Goal: Task Accomplishment & Management: Manage account settings

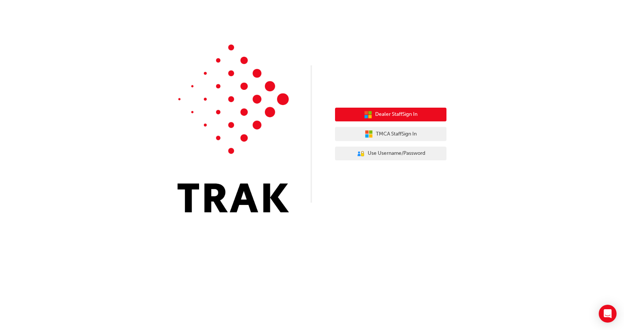
click at [398, 113] on span "Dealer Staff Sign In" at bounding box center [396, 114] width 42 height 9
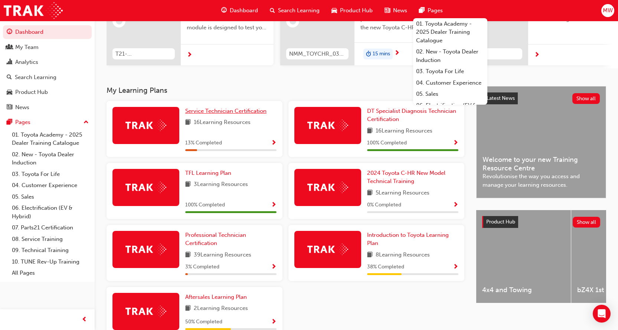
scroll to position [148, 0]
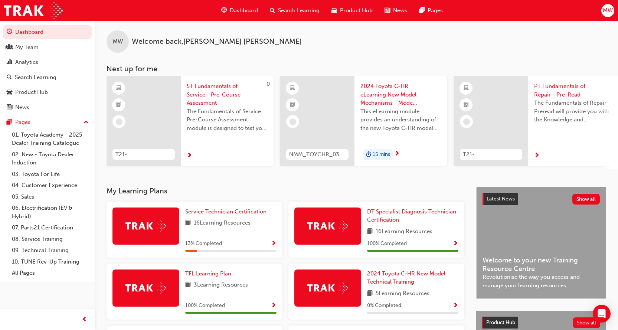
scroll to position [0, 0]
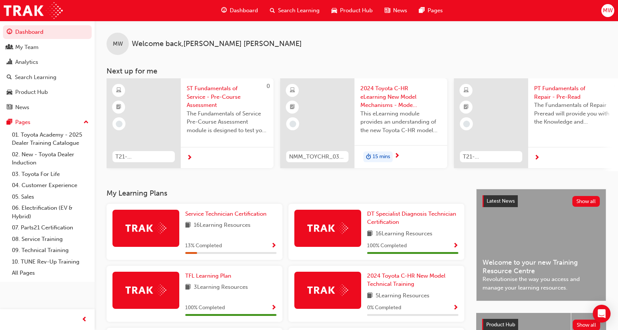
click at [235, 11] on span "Dashboard" at bounding box center [244, 10] width 28 height 9
click at [609, 13] on span "MW" at bounding box center [608, 10] width 10 height 9
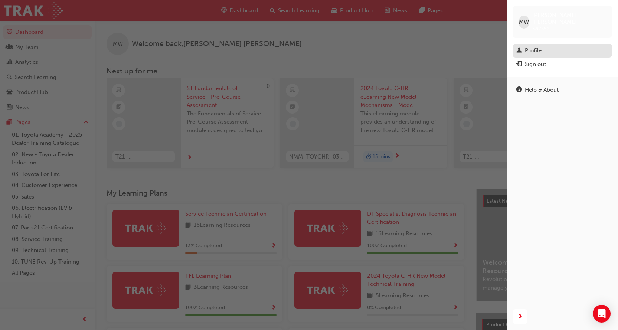
click at [554, 46] on div "Profile" at bounding box center [563, 50] width 92 height 9
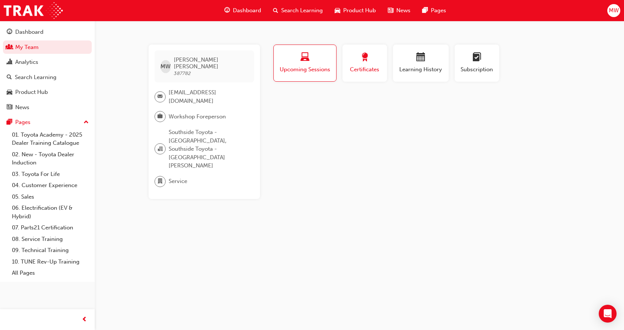
click at [368, 64] on div "Certificates" at bounding box center [364, 63] width 33 height 21
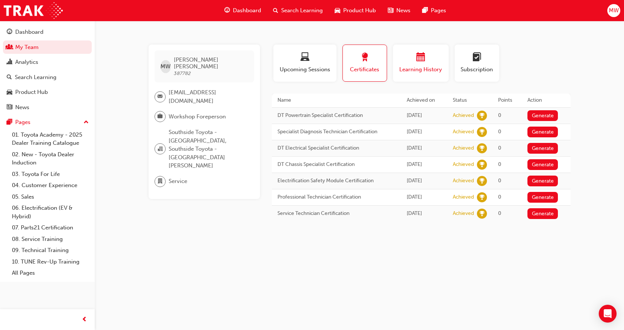
click at [405, 61] on div "button" at bounding box center [420, 59] width 45 height 12
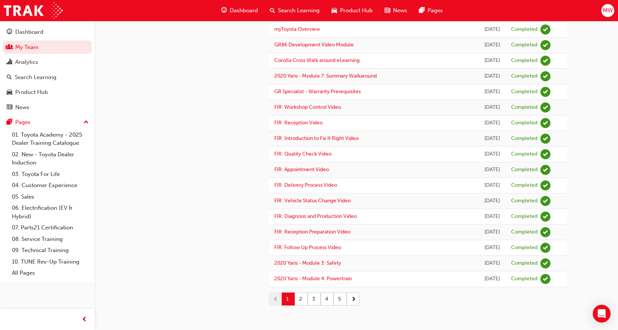
scroll to position [854, 0]
click at [302, 301] on button "2" at bounding box center [301, 299] width 13 height 13
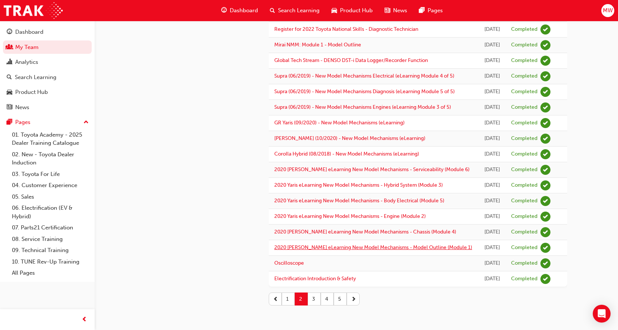
scroll to position [901, 0]
click at [312, 300] on button "3" at bounding box center [314, 299] width 13 height 13
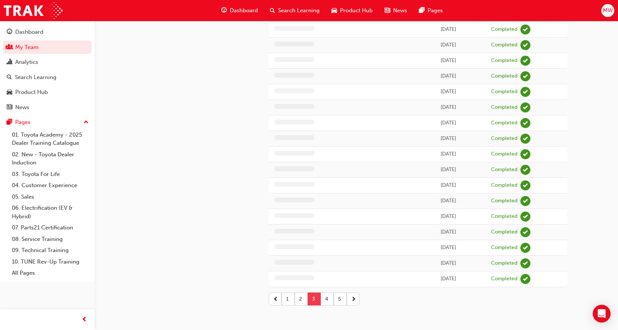
scroll to position [647, 0]
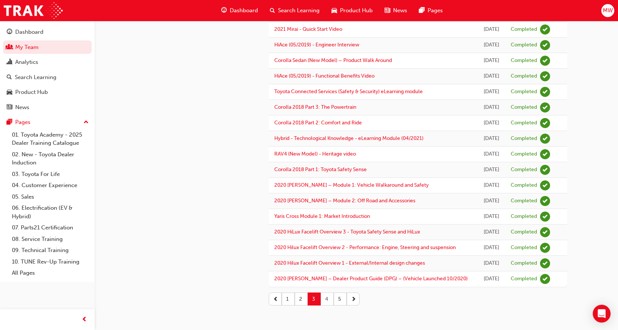
click at [325, 297] on button "4" at bounding box center [327, 299] width 13 height 13
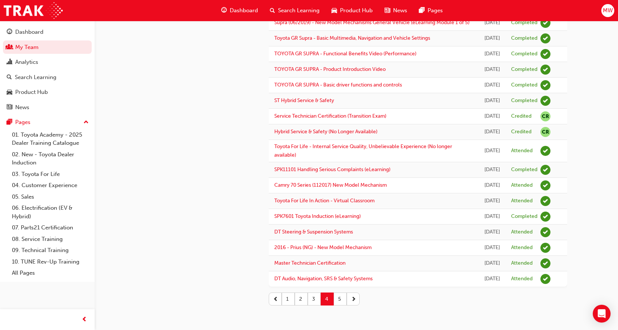
scroll to position [760, 0]
click at [343, 299] on button "5" at bounding box center [340, 299] width 13 height 13
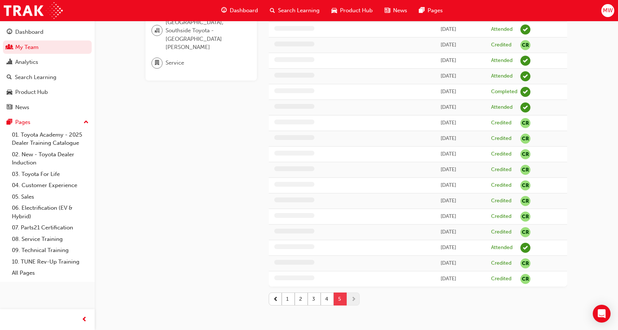
scroll to position [165, 0]
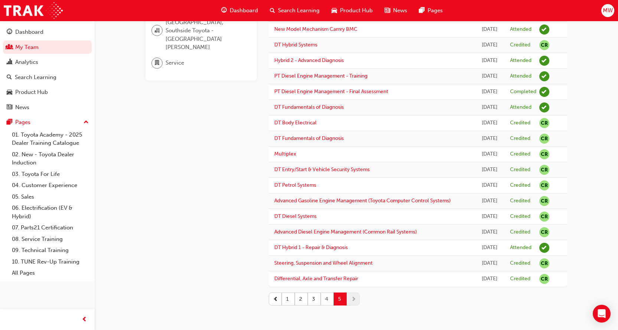
click at [328, 300] on button "4" at bounding box center [327, 299] width 13 height 13
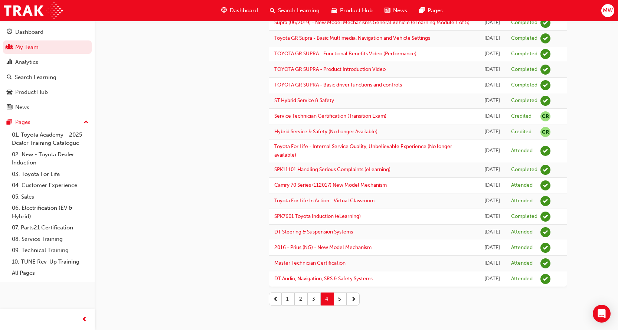
scroll to position [760, 0]
click at [340, 299] on button "5" at bounding box center [340, 299] width 13 height 13
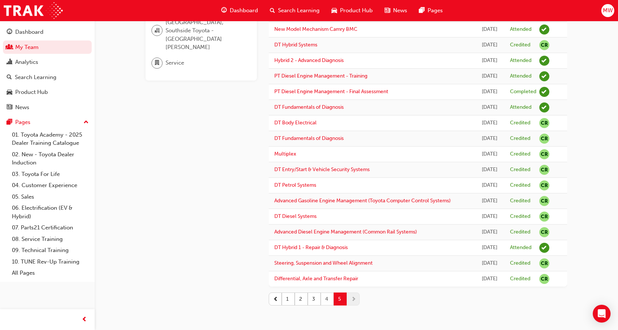
click at [326, 300] on button "4" at bounding box center [327, 299] width 13 height 13
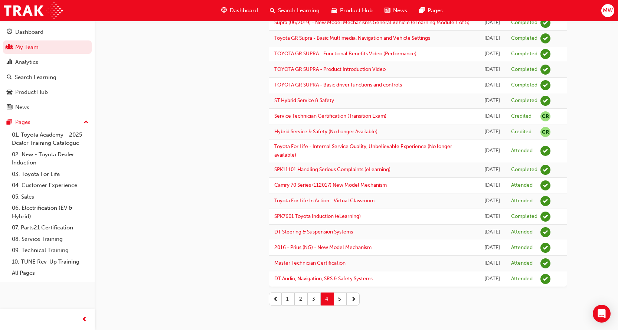
scroll to position [760, 0]
click at [339, 300] on button "5" at bounding box center [340, 299] width 13 height 13
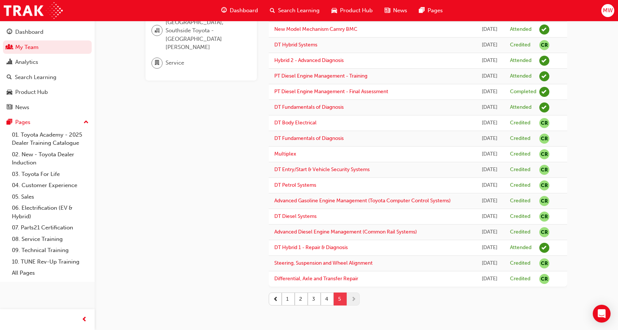
scroll to position [165, 0]
click at [287, 299] on button "1" at bounding box center [288, 299] width 13 height 13
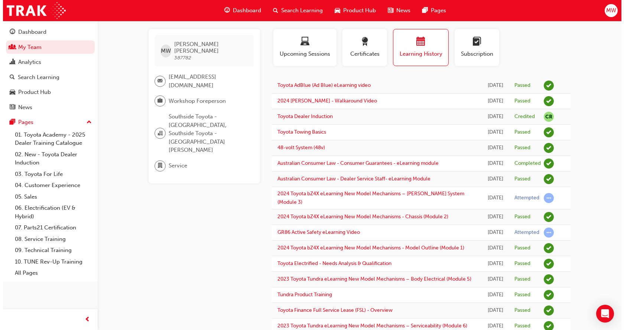
scroll to position [0, 0]
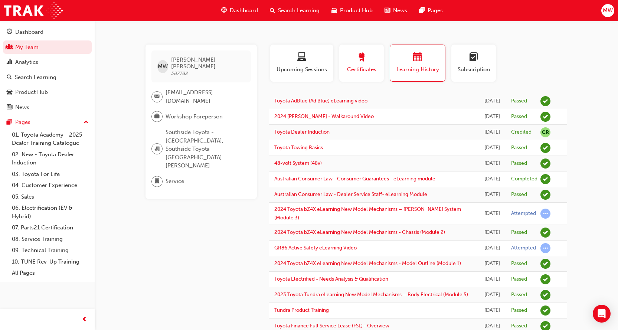
click at [358, 63] on span "award-icon" at bounding box center [361, 58] width 9 height 10
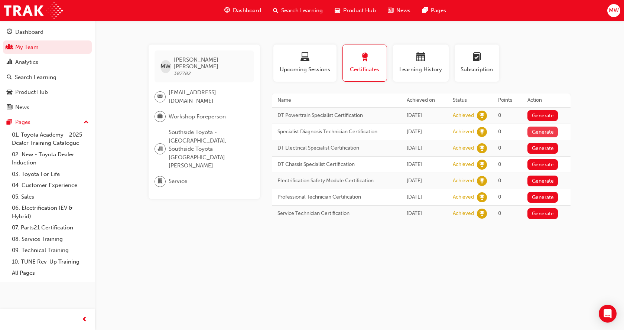
click at [541, 130] on button "Generate" at bounding box center [542, 132] width 30 height 11
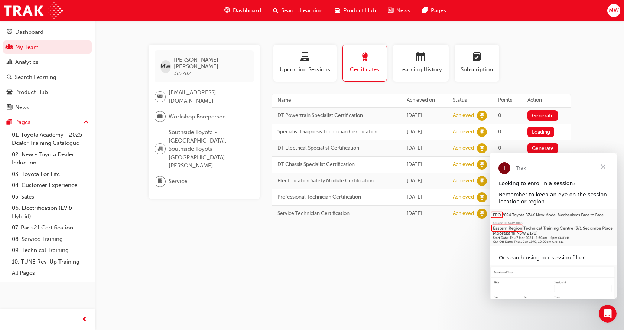
click at [605, 166] on span "Close" at bounding box center [603, 166] width 27 height 27
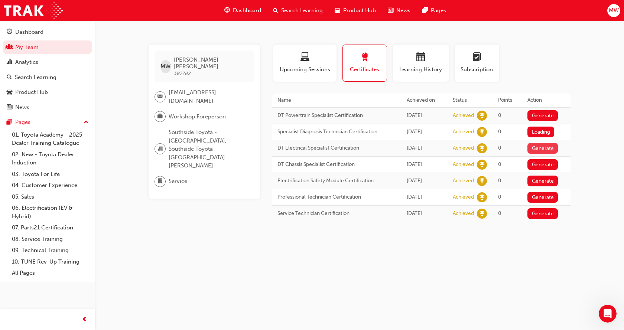
click at [549, 148] on button "Generate" at bounding box center [542, 148] width 30 height 11
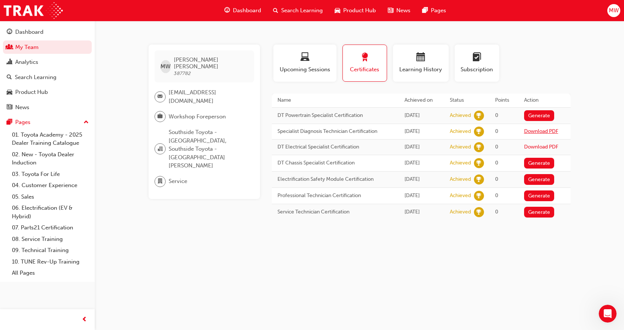
click at [542, 133] on link "Download PDF" at bounding box center [541, 131] width 34 height 6
click at [541, 144] on link "Download PDF" at bounding box center [541, 147] width 34 height 6
click at [52, 239] on link "08. Service Training" at bounding box center [50, 240] width 83 height 12
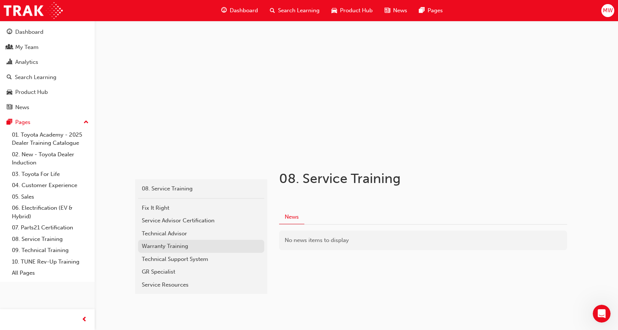
scroll to position [26, 0]
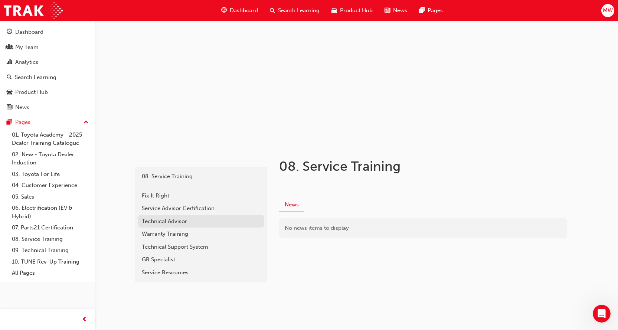
click at [191, 224] on div "Technical Advisor" at bounding box center [201, 221] width 119 height 9
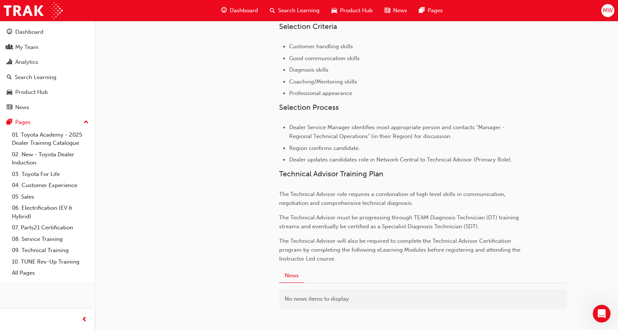
scroll to position [456, 0]
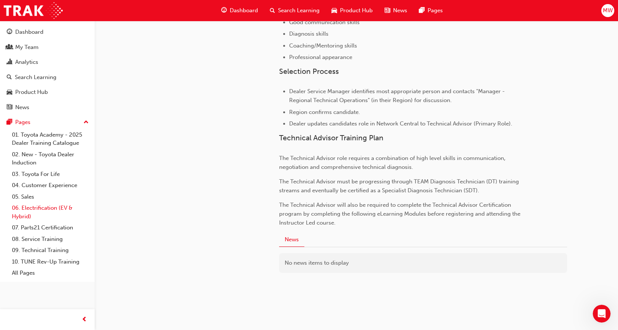
click at [53, 211] on link "06. Electrification (EV & Hybrid)" at bounding box center [50, 212] width 83 height 20
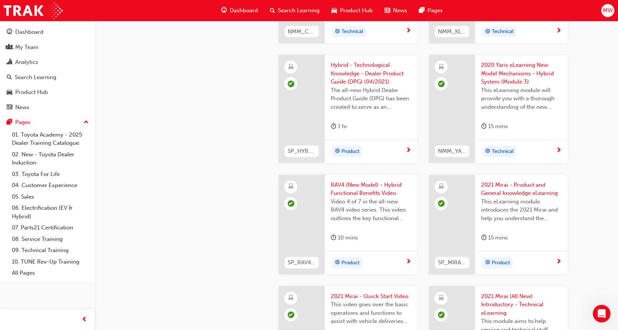
scroll to position [1256, 0]
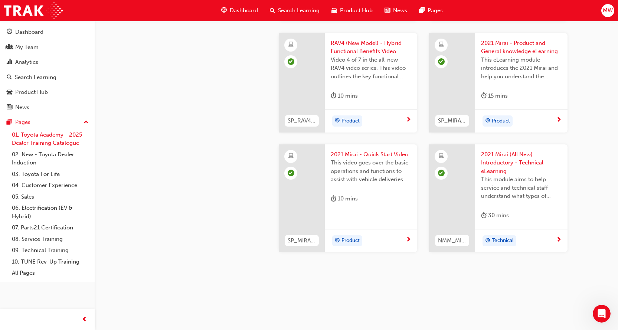
click at [56, 140] on link "01. Toyota Academy - 2025 Dealer Training Catalogue" at bounding box center [50, 139] width 83 height 20
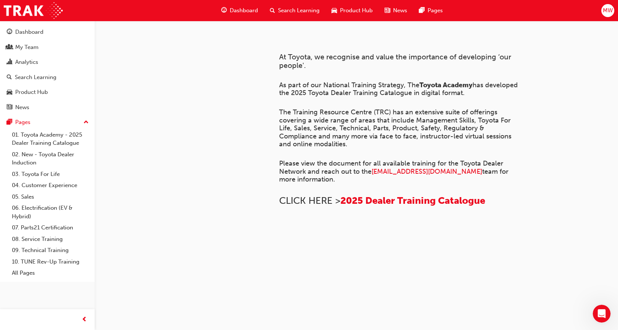
scroll to position [516, 0]
click at [48, 252] on link "09. Technical Training" at bounding box center [50, 251] width 83 height 12
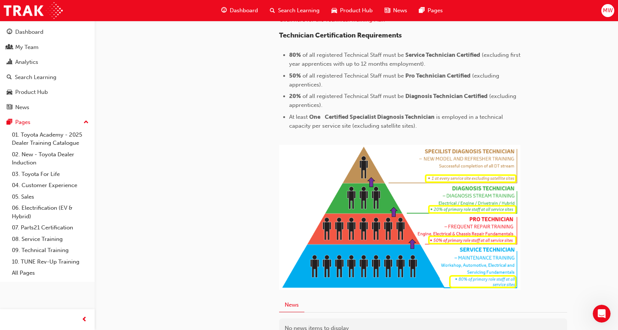
scroll to position [156, 0]
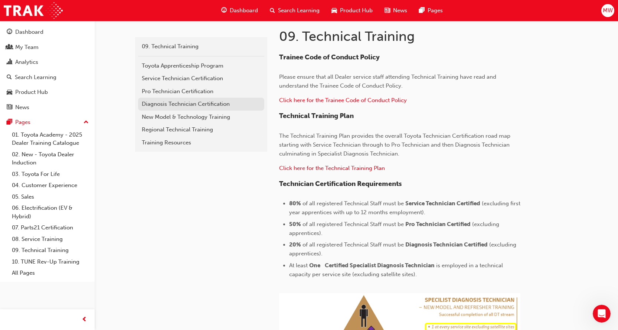
click at [205, 106] on div "Diagnosis Technician Certification" at bounding box center [201, 104] width 119 height 9
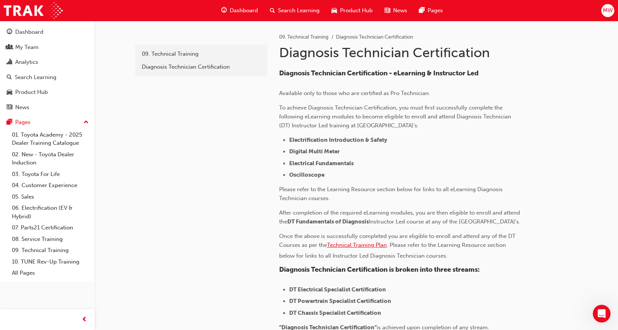
click at [370, 248] on span "Technical Training Plan" at bounding box center [357, 245] width 60 height 7
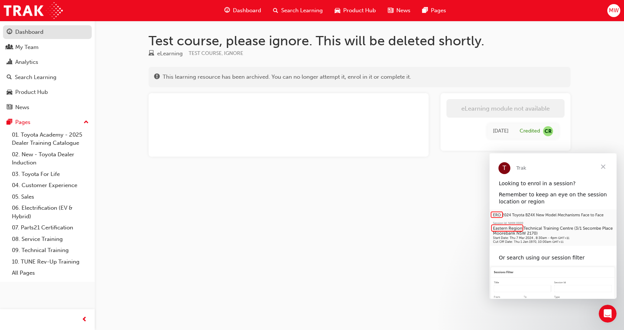
click at [38, 35] on div "Dashboard" at bounding box center [29, 32] width 28 height 9
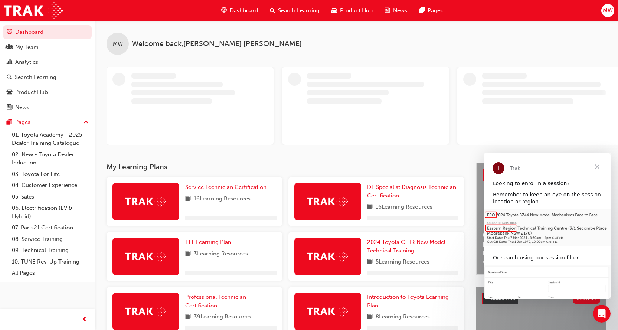
click at [610, 11] on span "MW" at bounding box center [608, 10] width 10 height 9
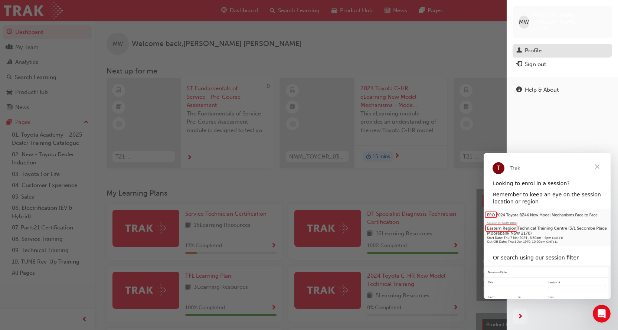
click at [562, 46] on div "Profile" at bounding box center [563, 50] width 92 height 9
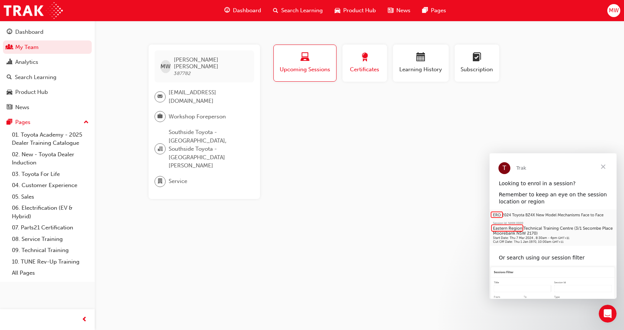
click at [357, 63] on div "button" at bounding box center [364, 59] width 33 height 12
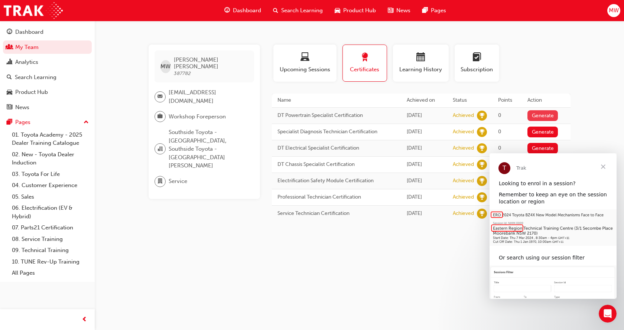
click at [543, 117] on button "Generate" at bounding box center [542, 115] width 30 height 11
click at [606, 167] on span "Close" at bounding box center [603, 166] width 27 height 27
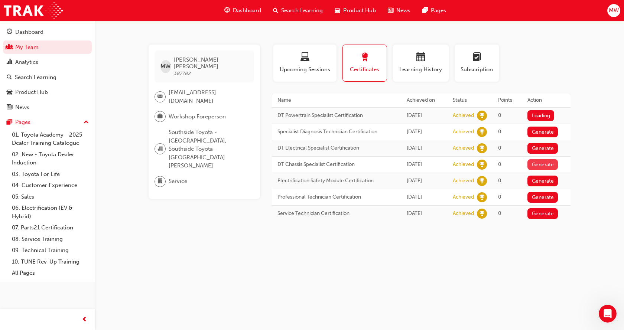
click at [555, 163] on button "Generate" at bounding box center [542, 164] width 30 height 11
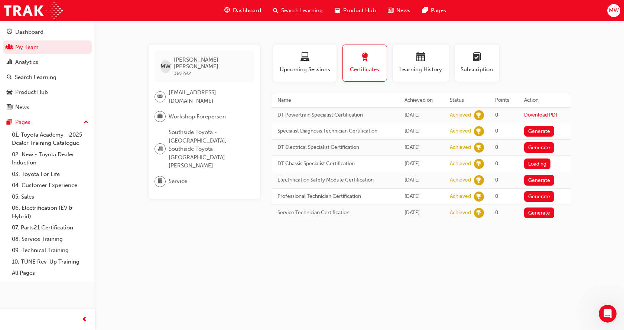
click at [547, 114] on link "Download PDF" at bounding box center [541, 115] width 34 height 6
click at [536, 165] on link "Download PDF" at bounding box center [541, 163] width 34 height 6
click at [615, 11] on span "MW" at bounding box center [614, 10] width 10 height 9
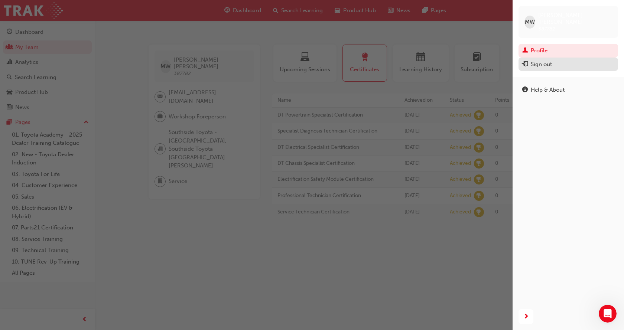
click at [541, 60] on div "Sign out" at bounding box center [541, 64] width 21 height 9
